Goal: Information Seeking & Learning: Check status

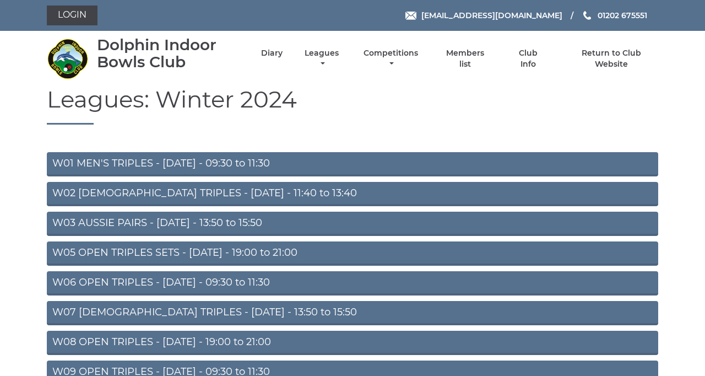
click at [497, 236] on link "W03 AUSSIE PAIRS - [DATE] - 13:50 to 15:50" at bounding box center [352, 223] width 611 height 24
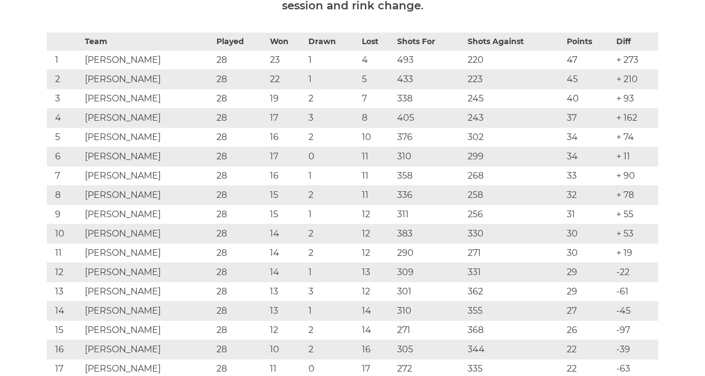
scroll to position [195, 0]
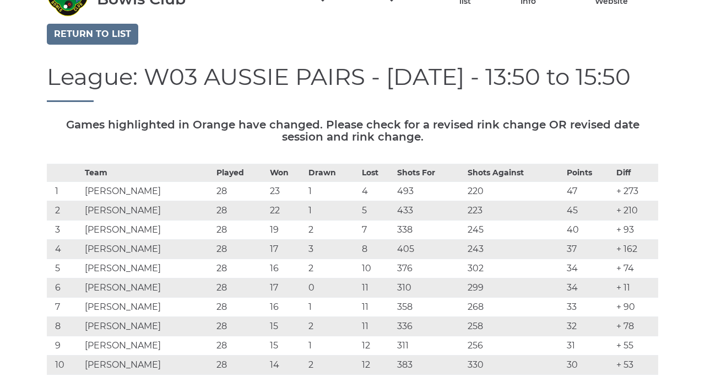
scroll to position [0, 0]
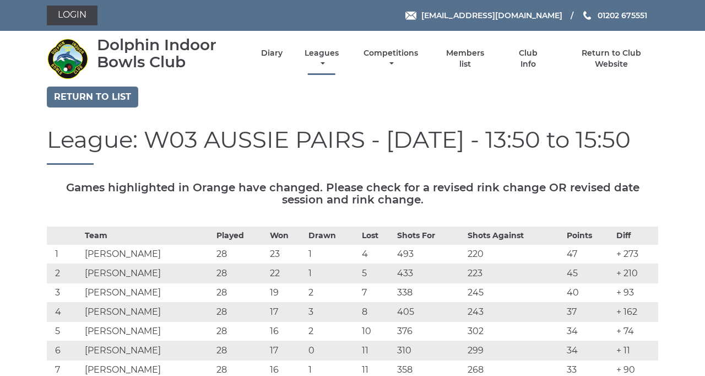
click at [341, 69] on link "Leagues" at bounding box center [322, 58] width 40 height 21
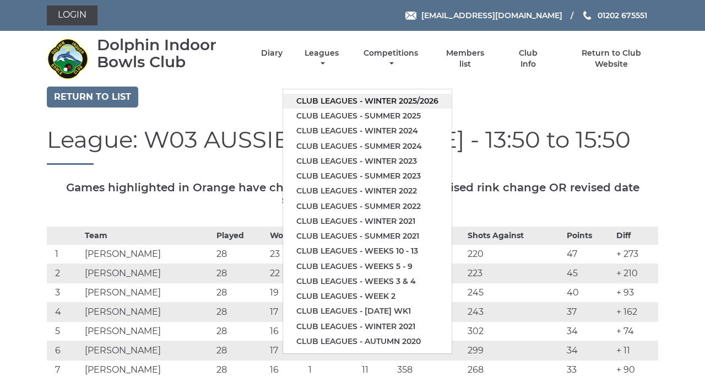
click at [452, 108] on link "Club leagues - Winter 2025/2026" at bounding box center [367, 101] width 169 height 15
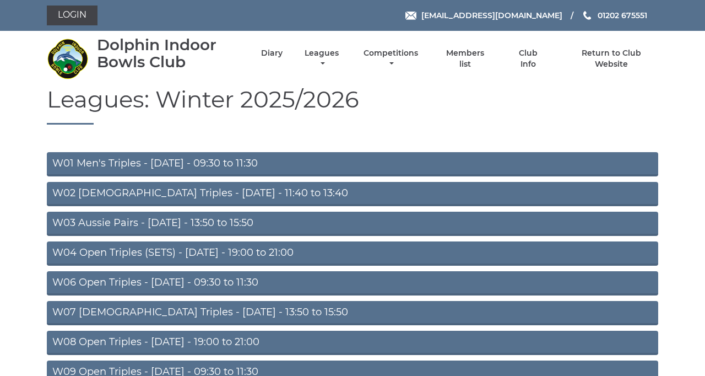
click at [471, 236] on link "W03 Aussie Pairs - Monday - 13:50 to 15:50" at bounding box center [352, 223] width 611 height 24
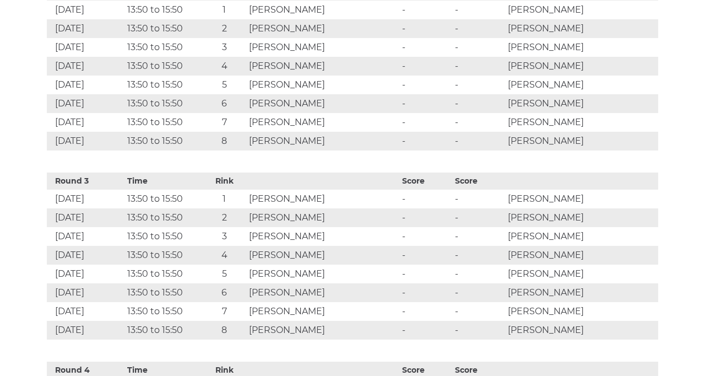
scroll to position [865, 0]
